Goal: Contribute content

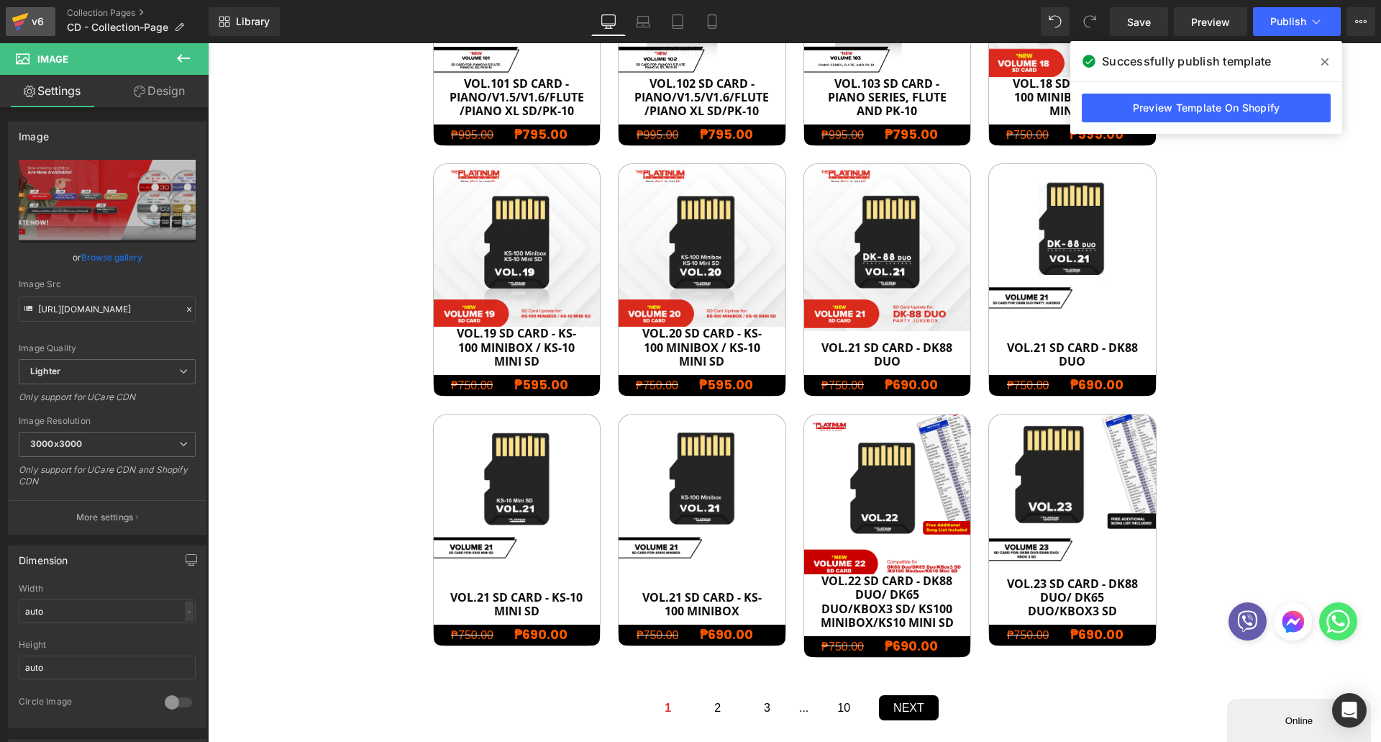
scroll to position [46, 1152]
click at [87, 13] on link "Collection Pages" at bounding box center [138, 13] width 142 height 12
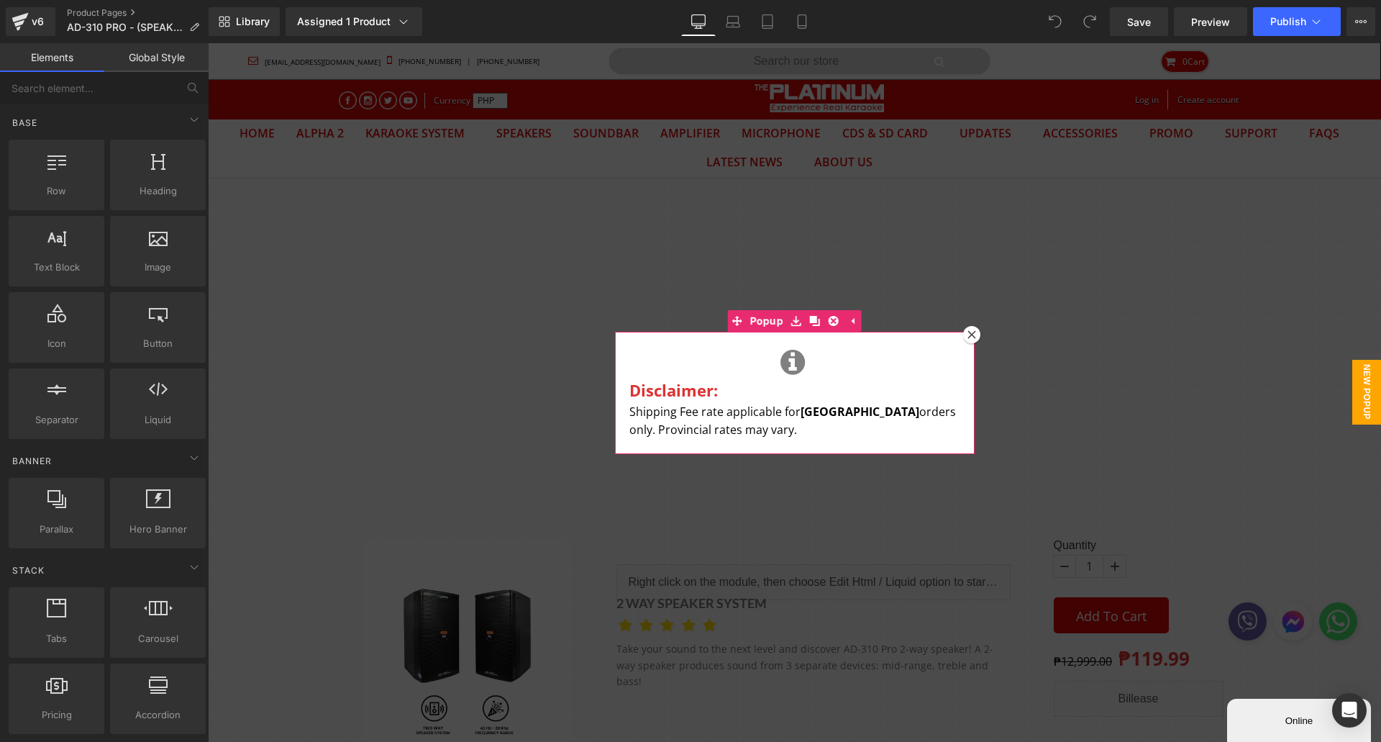
click at [968, 335] on icon at bounding box center [972, 334] width 9 height 9
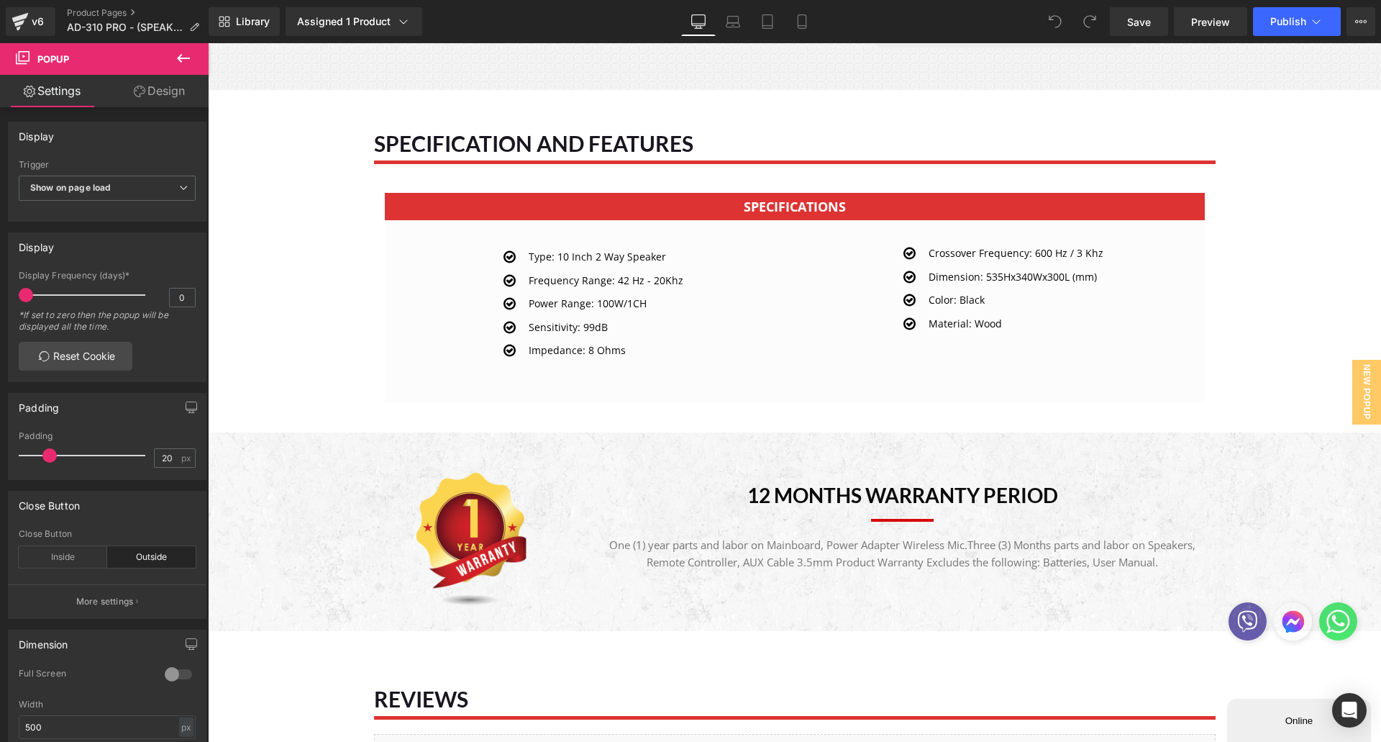
scroll to position [2734, 0]
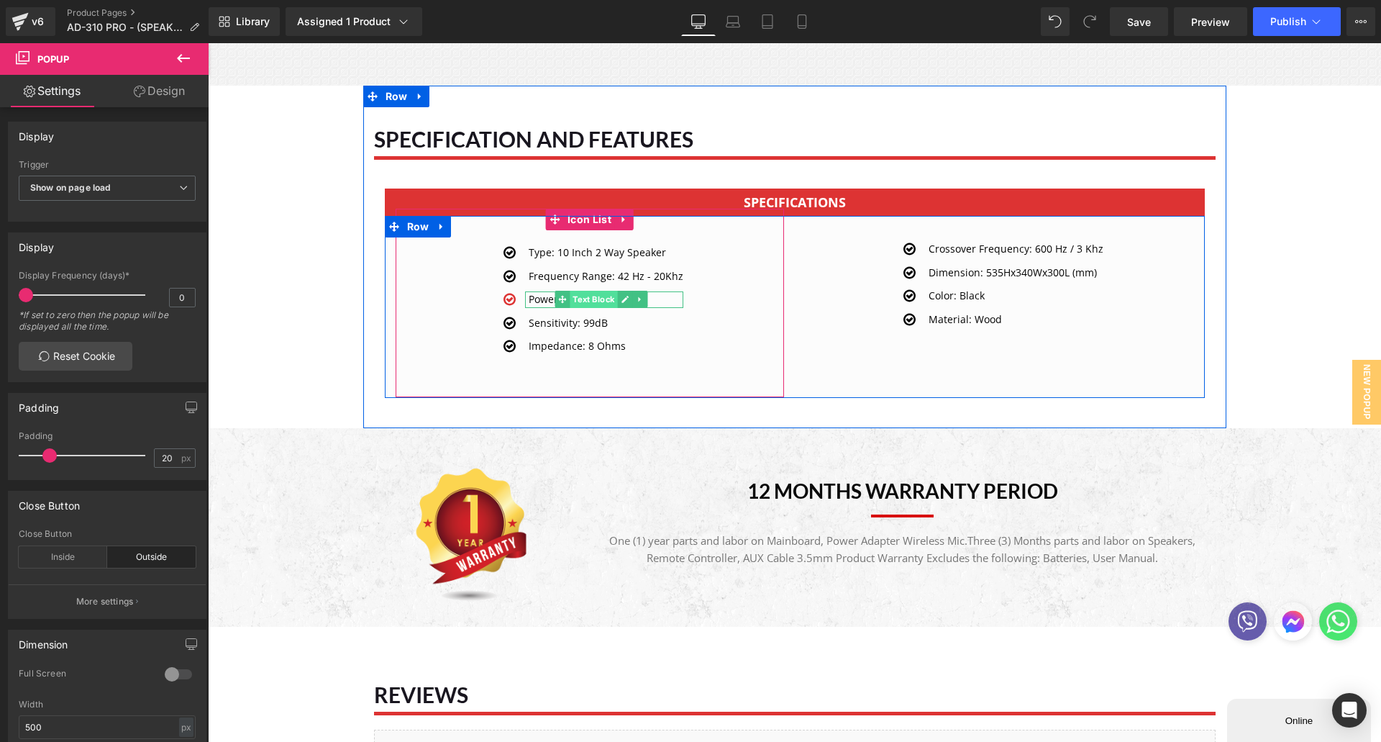
click at [609, 301] on link "Text Block" at bounding box center [586, 299] width 63 height 17
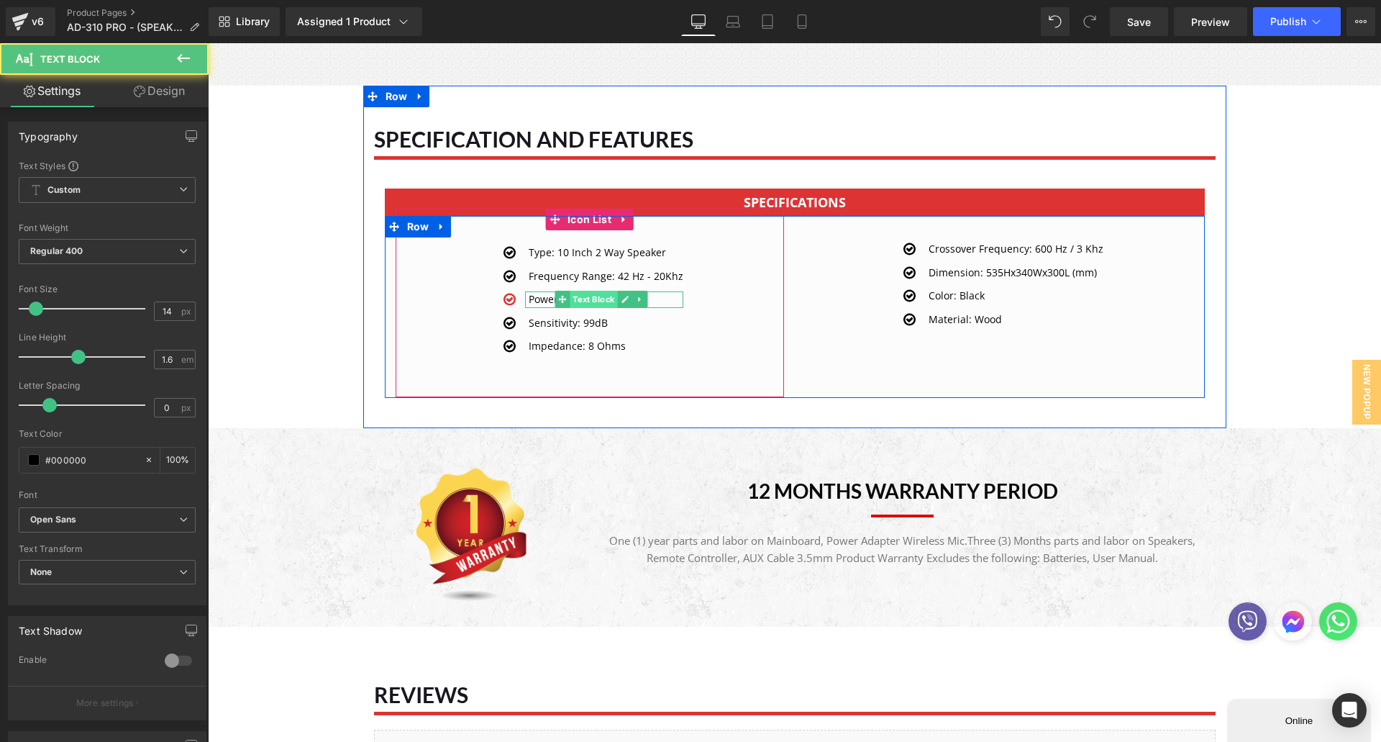
click at [604, 297] on div "Power Range: 100W/1CH Text Block" at bounding box center [604, 299] width 158 height 16
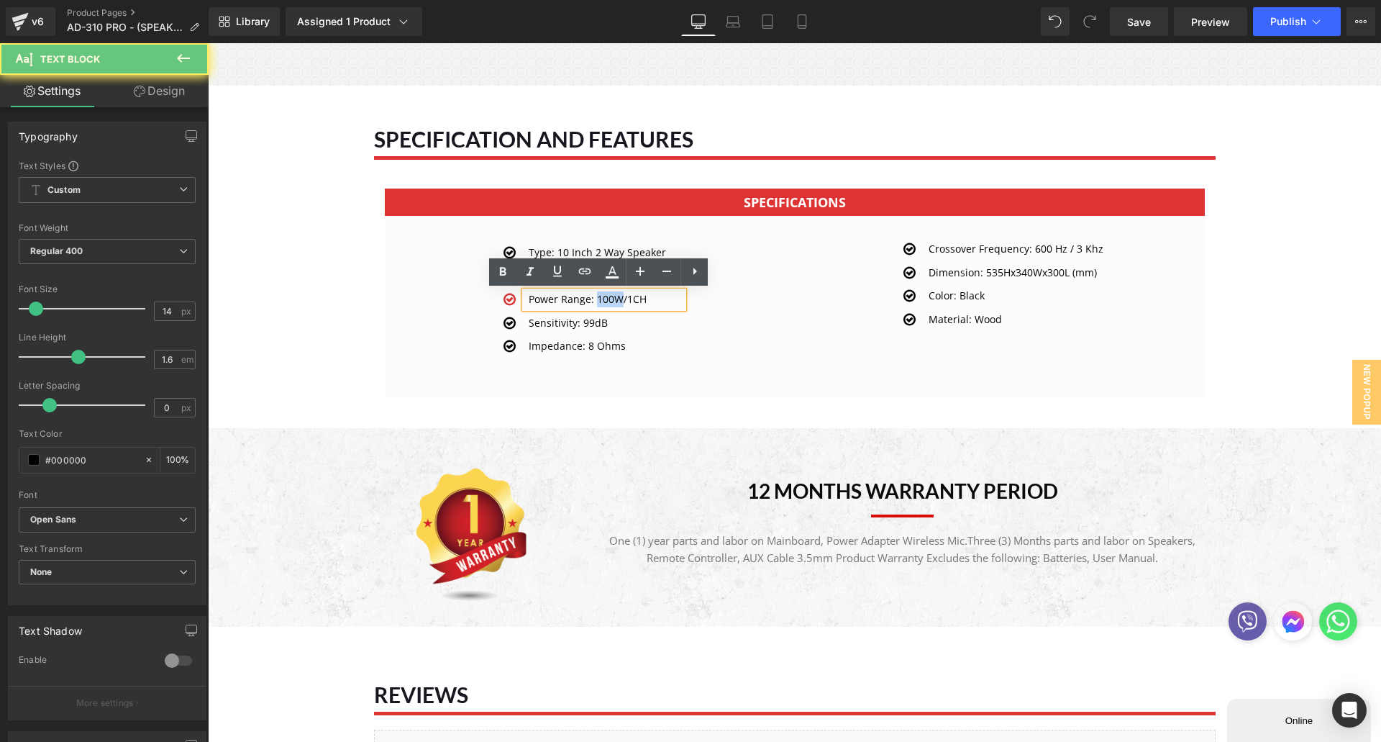
click at [604, 296] on p "Power Range: 100W/1CH" at bounding box center [606, 299] width 155 height 16
click at [609, 302] on p "Power Range: 100W/1CH" at bounding box center [606, 299] width 155 height 16
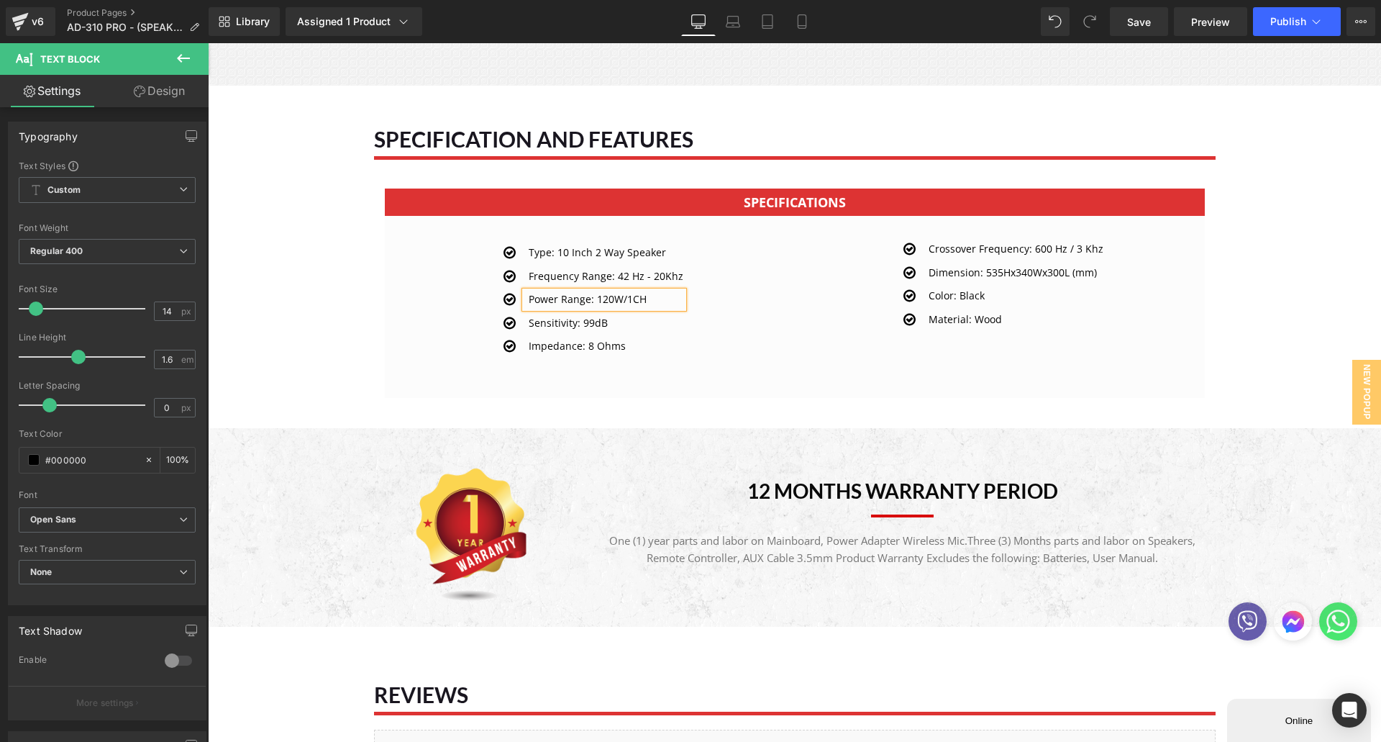
click at [641, 334] on ul "Icon Type: 10 Inch 2 Way Speaker Text Block Icon Frequency Range: 42 Hz - 20Khz…" at bounding box center [589, 303] width 187 height 117
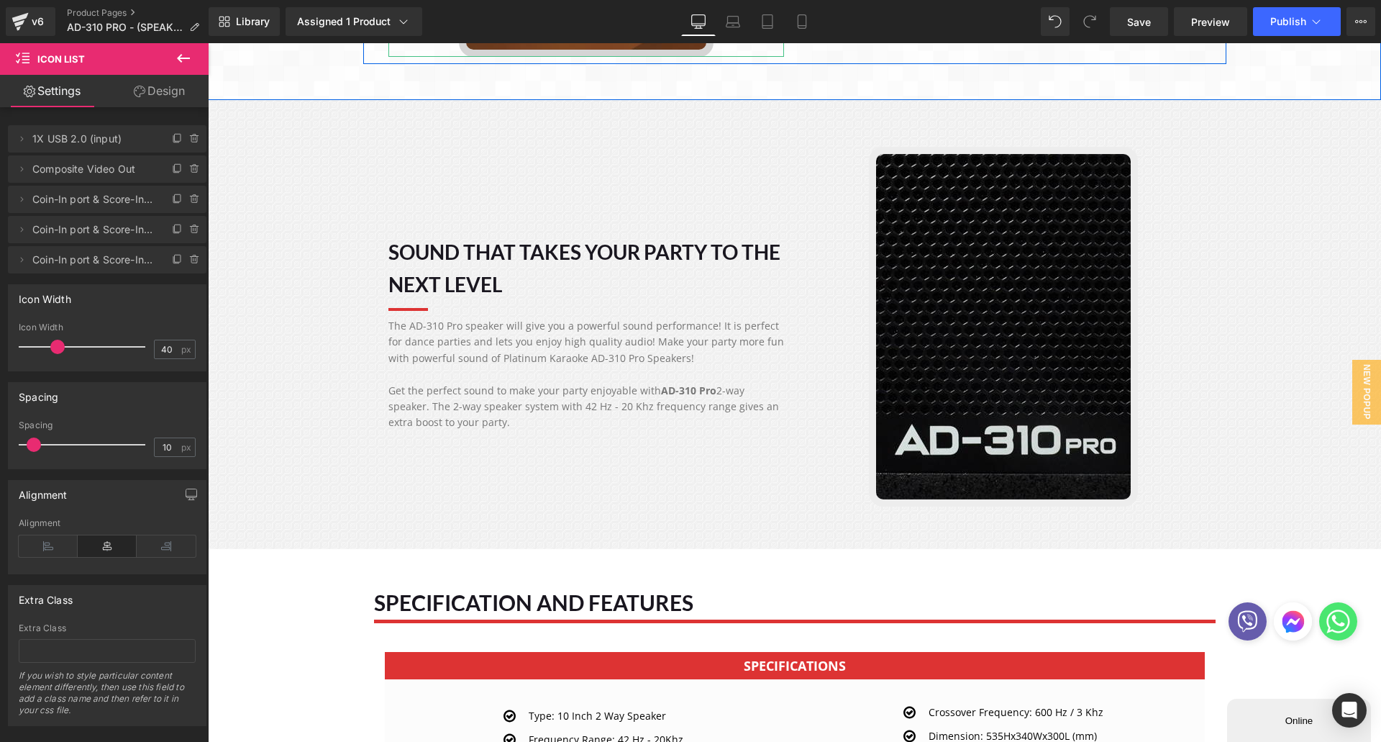
scroll to position [2302, 0]
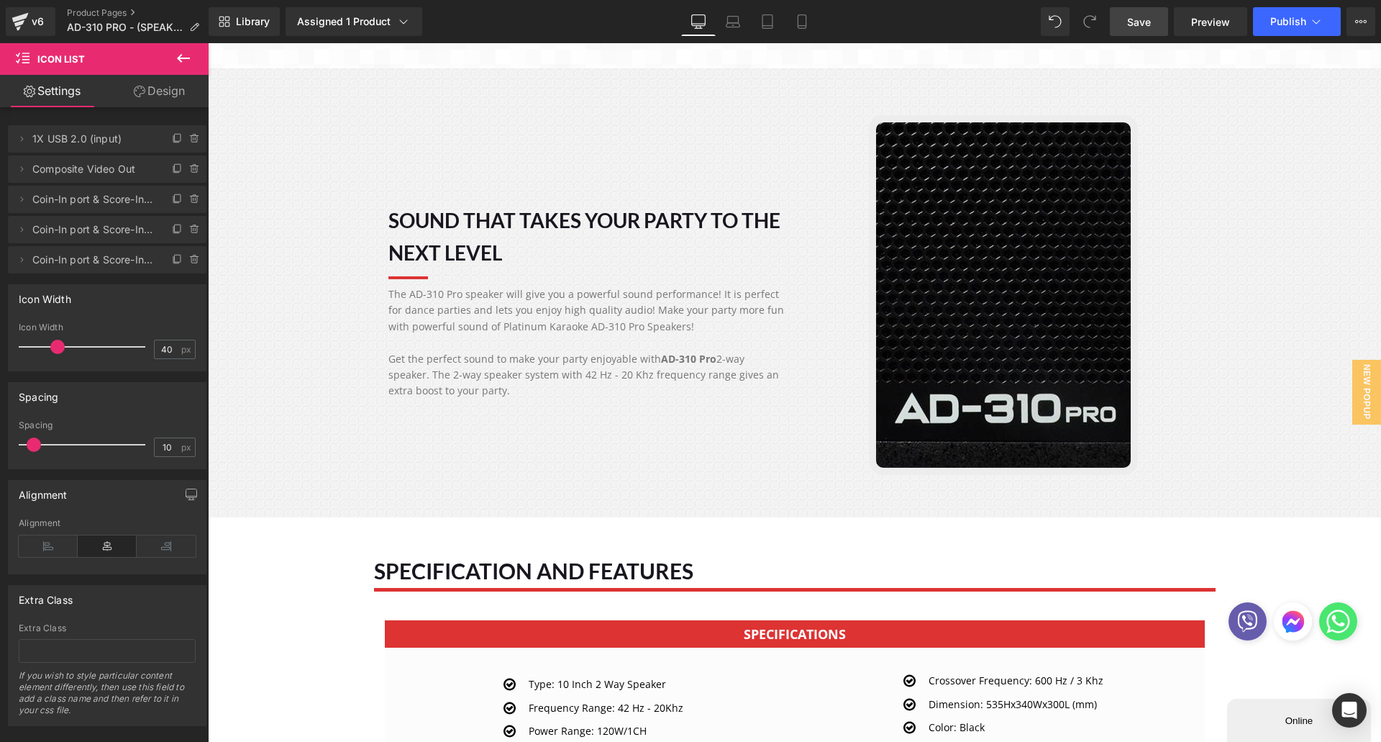
click at [1153, 22] on link "Save" at bounding box center [1139, 21] width 58 height 29
click at [1294, 22] on span "Publish" at bounding box center [1289, 22] width 36 height 12
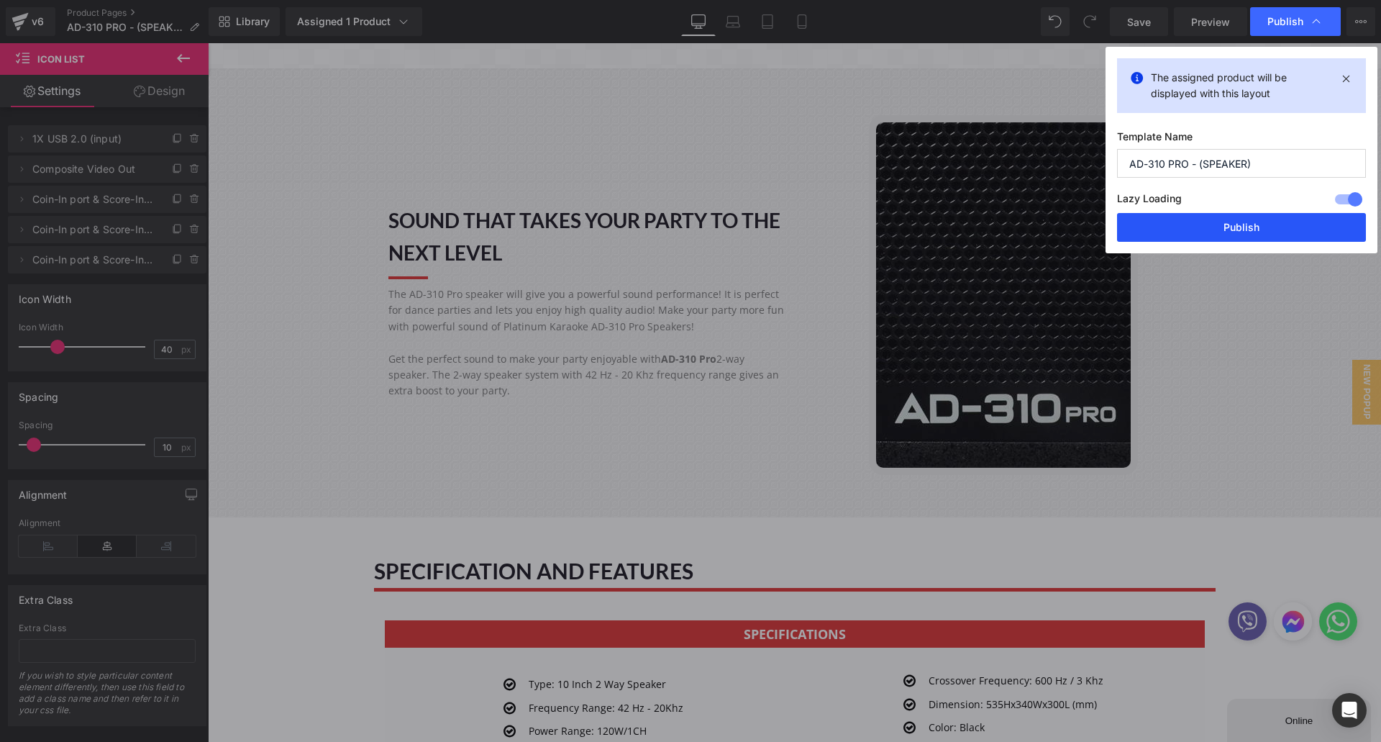
click at [1248, 219] on button "Publish" at bounding box center [1241, 227] width 249 height 29
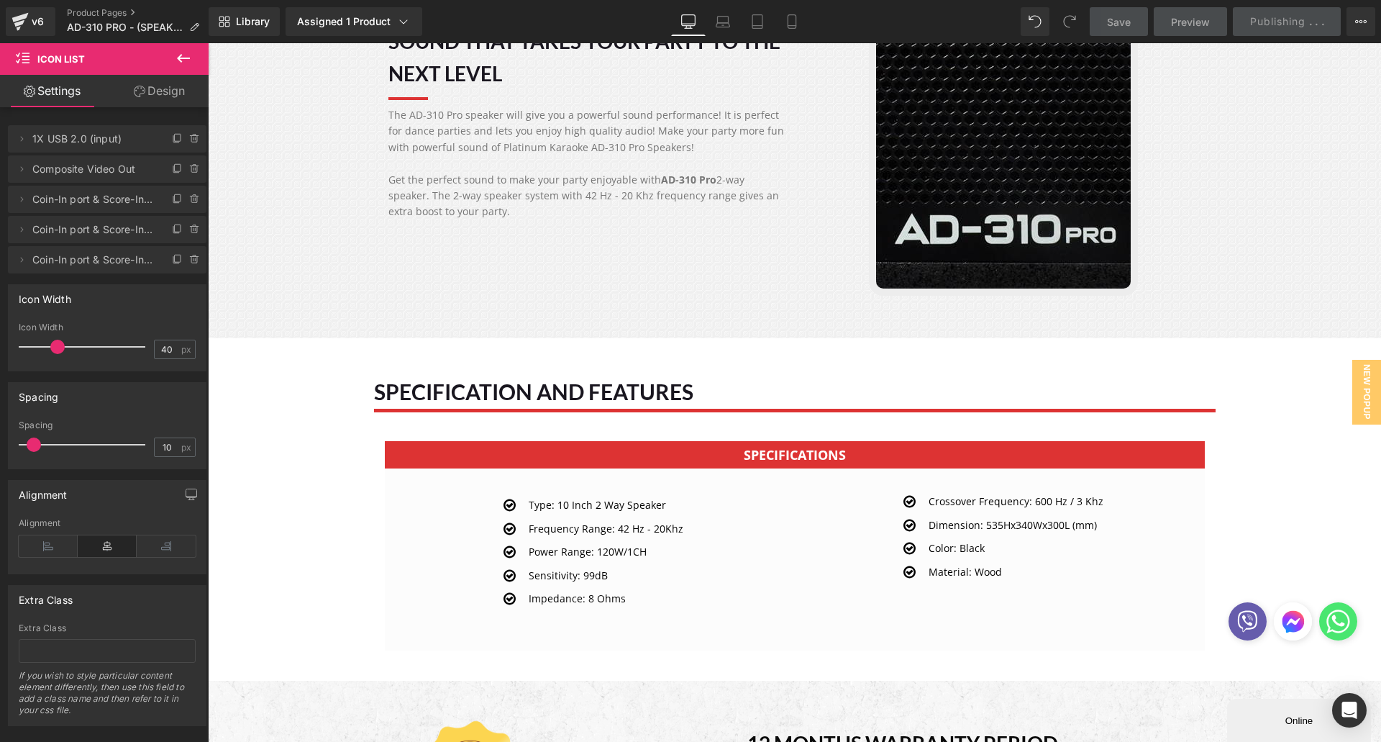
scroll to position [2662, 0]
